Goal: Task Accomplishment & Management: Use online tool/utility

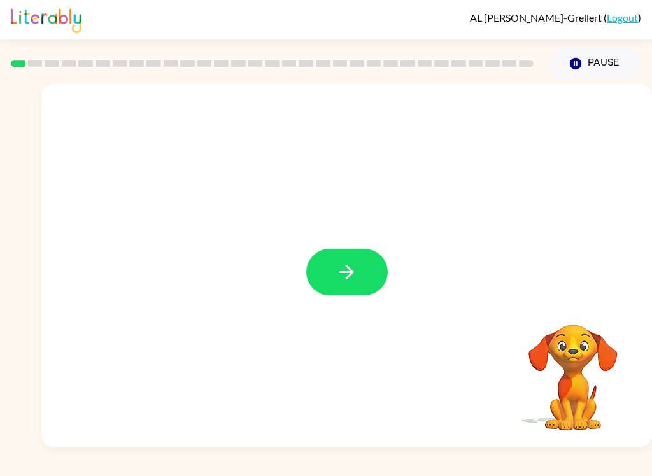
click at [344, 271] on icon "button" at bounding box center [346, 272] width 22 height 22
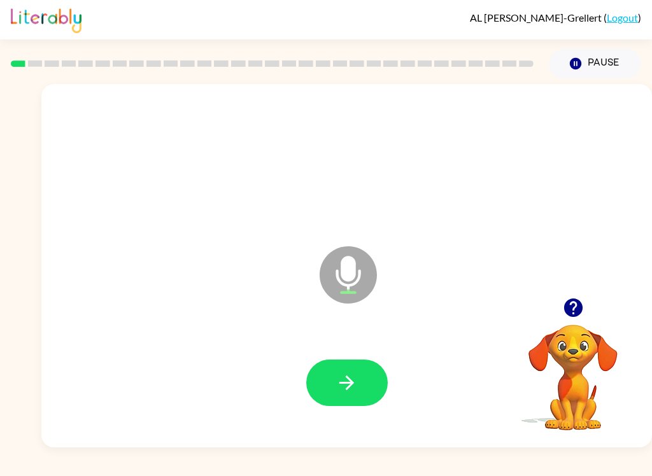
click at [350, 382] on icon "button" at bounding box center [346, 382] width 15 height 15
click at [332, 372] on button "button" at bounding box center [346, 383] width 81 height 46
click at [362, 379] on button "button" at bounding box center [346, 383] width 81 height 46
click at [357, 387] on icon "button" at bounding box center [346, 383] width 22 height 22
click at [348, 384] on icon "button" at bounding box center [346, 383] width 22 height 22
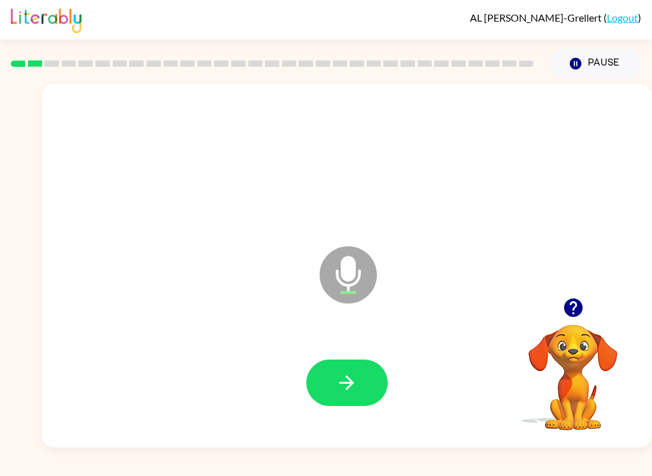
click at [354, 373] on icon "button" at bounding box center [346, 383] width 22 height 22
click at [353, 387] on icon "button" at bounding box center [346, 383] width 22 height 22
click at [363, 382] on button "button" at bounding box center [346, 383] width 81 height 46
click at [360, 385] on button "button" at bounding box center [346, 383] width 81 height 46
click at [362, 393] on button "button" at bounding box center [346, 383] width 81 height 46
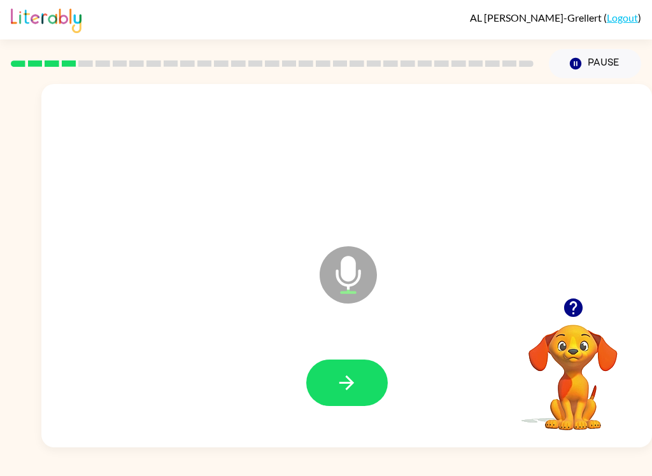
click at [361, 382] on button "button" at bounding box center [346, 383] width 81 height 46
click at [356, 393] on icon "button" at bounding box center [346, 383] width 22 height 22
click at [351, 389] on icon "button" at bounding box center [346, 383] width 22 height 22
click at [352, 388] on icon "button" at bounding box center [346, 383] width 22 height 22
click at [359, 382] on button "button" at bounding box center [346, 383] width 81 height 46
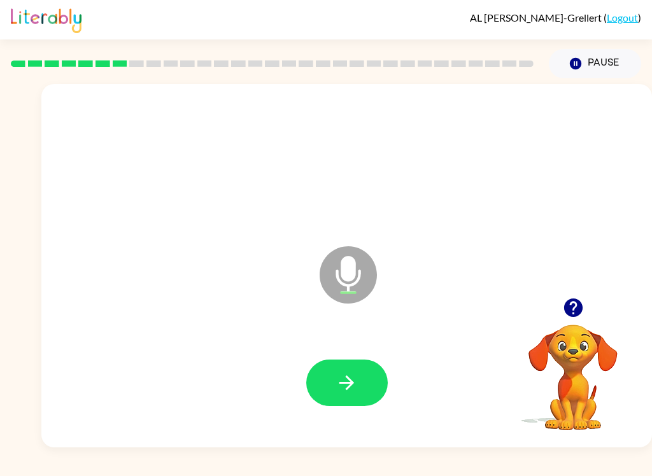
click at [359, 376] on button "button" at bounding box center [346, 383] width 81 height 46
click at [344, 405] on button "button" at bounding box center [346, 383] width 81 height 46
click at [359, 388] on button "button" at bounding box center [346, 383] width 81 height 46
click at [350, 381] on icon "button" at bounding box center [346, 382] width 15 height 15
click at [358, 387] on button "button" at bounding box center [346, 383] width 81 height 46
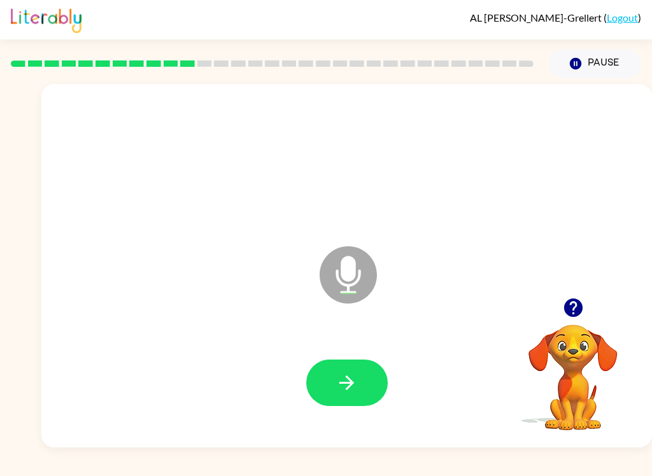
click at [355, 393] on icon "button" at bounding box center [346, 383] width 22 height 22
click at [351, 405] on button "button" at bounding box center [346, 383] width 81 height 46
click at [360, 391] on button "button" at bounding box center [346, 383] width 81 height 46
click at [363, 381] on button "button" at bounding box center [346, 383] width 81 height 46
click at [346, 377] on icon "button" at bounding box center [346, 383] width 22 height 22
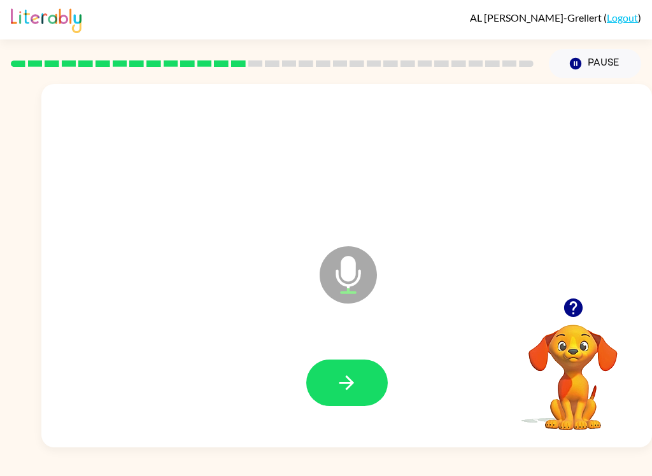
click at [337, 388] on icon "button" at bounding box center [346, 383] width 22 height 22
click at [357, 393] on icon "button" at bounding box center [346, 383] width 22 height 22
click at [359, 389] on button "button" at bounding box center [346, 383] width 81 height 46
click at [359, 367] on button "button" at bounding box center [346, 383] width 81 height 46
click at [363, 381] on button "button" at bounding box center [346, 383] width 81 height 46
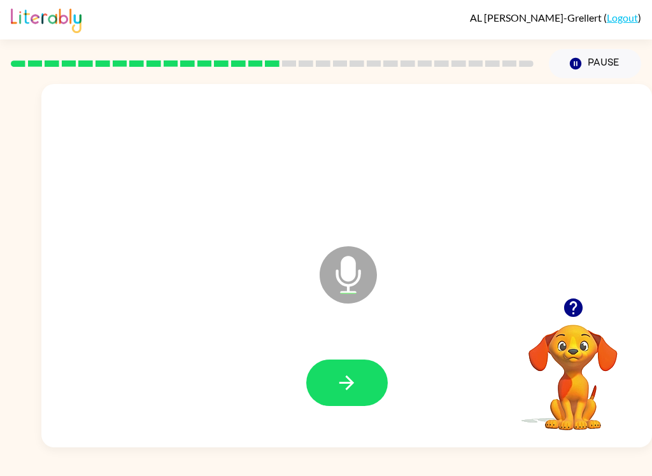
click at [361, 383] on button "button" at bounding box center [346, 383] width 81 height 46
click at [361, 386] on button "button" at bounding box center [346, 383] width 81 height 46
click at [352, 382] on icon "button" at bounding box center [346, 382] width 15 height 15
click at [350, 393] on icon "button" at bounding box center [346, 383] width 22 height 22
click at [370, 381] on button "button" at bounding box center [346, 383] width 81 height 46
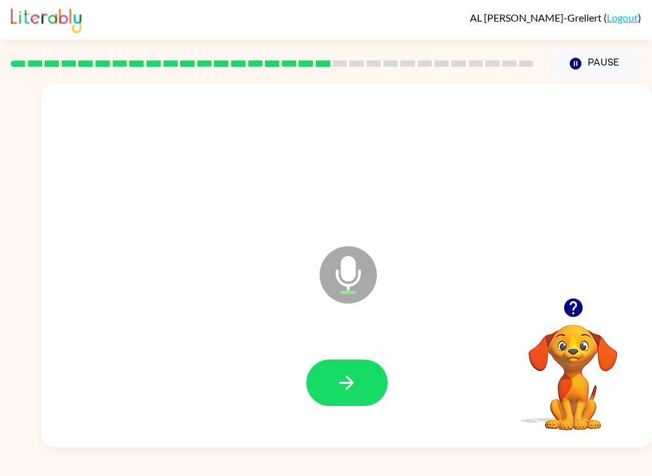
click at [354, 382] on icon "button" at bounding box center [346, 383] width 22 height 22
click at [358, 380] on button "button" at bounding box center [346, 383] width 81 height 46
click at [370, 375] on button "button" at bounding box center [346, 383] width 81 height 46
click at [340, 386] on icon "button" at bounding box center [346, 383] width 22 height 22
click at [345, 385] on icon "button" at bounding box center [346, 383] width 22 height 22
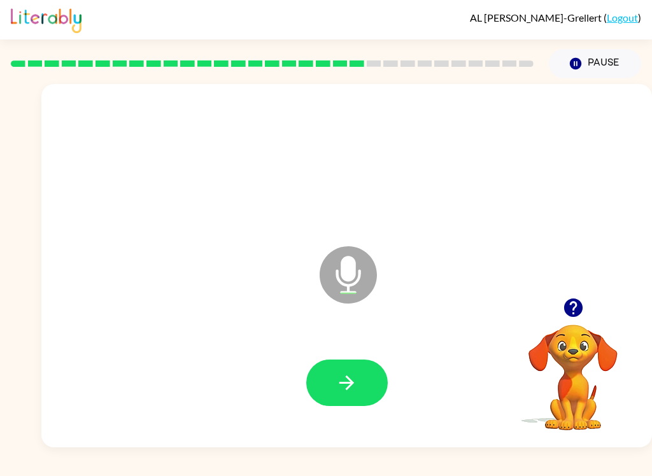
click at [351, 384] on icon "button" at bounding box center [346, 382] width 15 height 15
click at [353, 379] on icon "button" at bounding box center [346, 383] width 22 height 22
click at [339, 367] on button "button" at bounding box center [346, 383] width 81 height 46
click at [353, 382] on icon "button" at bounding box center [346, 382] width 15 height 15
click at [362, 382] on button "button" at bounding box center [346, 383] width 81 height 46
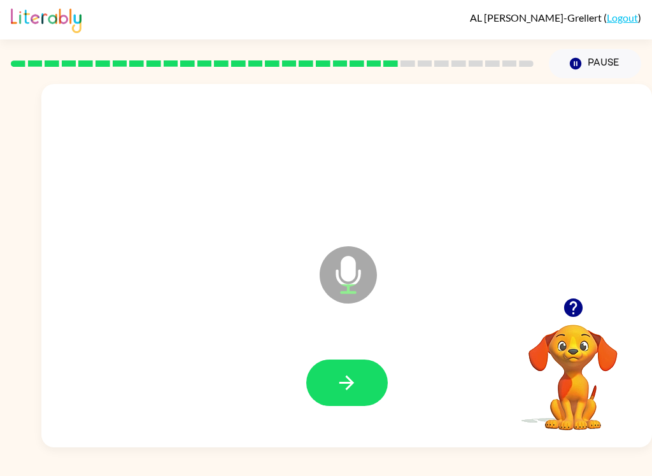
click at [361, 405] on button "button" at bounding box center [346, 383] width 81 height 46
click at [566, 309] on icon "button" at bounding box center [572, 307] width 18 height 18
click at [554, 343] on video "Your browser must support playing .mp4 files to use Literably. Please try using…" at bounding box center [572, 368] width 127 height 127
click at [575, 314] on icon "button" at bounding box center [572, 307] width 18 height 18
click at [344, 386] on icon "button" at bounding box center [346, 383] width 22 height 22
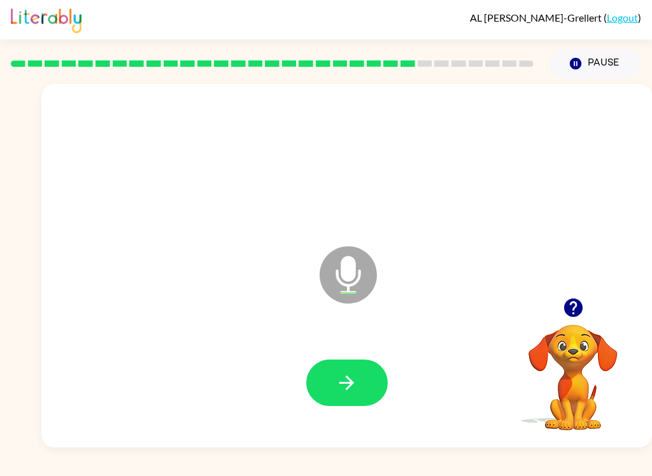
click at [353, 396] on button "button" at bounding box center [346, 383] width 81 height 46
click at [353, 388] on icon "button" at bounding box center [346, 383] width 22 height 22
click at [359, 380] on button "button" at bounding box center [346, 383] width 81 height 46
click at [352, 377] on icon "button" at bounding box center [346, 383] width 22 height 22
click at [346, 381] on icon "button" at bounding box center [346, 383] width 22 height 22
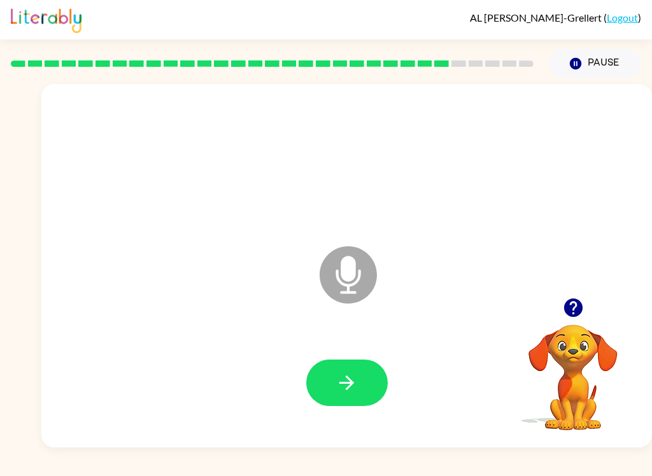
click at [349, 388] on icon "button" at bounding box center [346, 382] width 15 height 15
click at [348, 385] on icon "button" at bounding box center [346, 383] width 22 height 22
click at [582, 321] on button "button" at bounding box center [573, 307] width 32 height 32
click at [570, 295] on div "Microphone The Microphone is here when it is your turn to talk" at bounding box center [346, 265] width 610 height 363
click at [577, 307] on icon "button" at bounding box center [572, 307] width 18 height 18
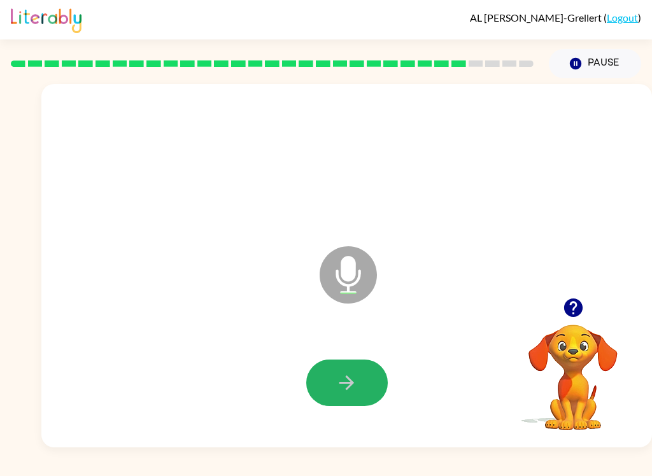
click at [358, 378] on button "button" at bounding box center [346, 383] width 81 height 46
click at [358, 374] on button "button" at bounding box center [346, 383] width 81 height 46
click at [356, 383] on icon "button" at bounding box center [346, 383] width 22 height 22
click at [570, 309] on icon "button" at bounding box center [572, 307] width 18 height 18
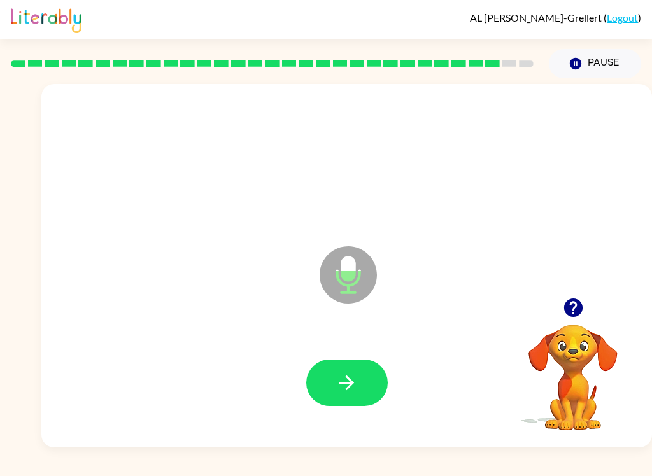
click at [352, 381] on icon "button" at bounding box center [346, 382] width 15 height 15
click at [350, 372] on icon "button" at bounding box center [346, 383] width 22 height 22
click at [579, 312] on icon "button" at bounding box center [572, 307] width 18 height 18
click at [355, 374] on icon "button" at bounding box center [346, 383] width 22 height 22
click at [580, 316] on icon "button" at bounding box center [573, 308] width 22 height 22
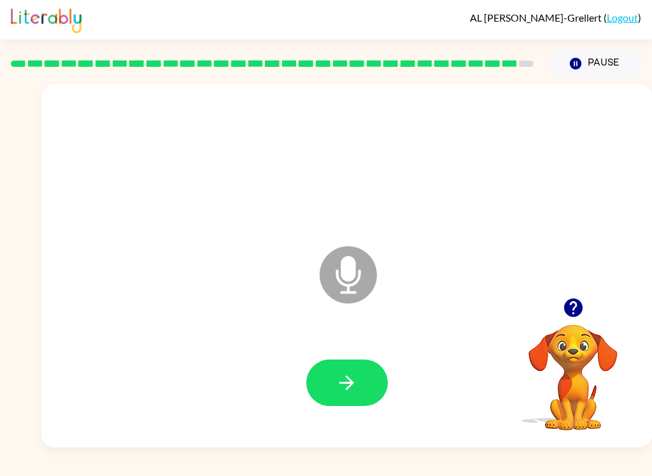
click at [340, 393] on icon "button" at bounding box center [346, 383] width 22 height 22
